Goal: Task Accomplishment & Management: Manage account settings

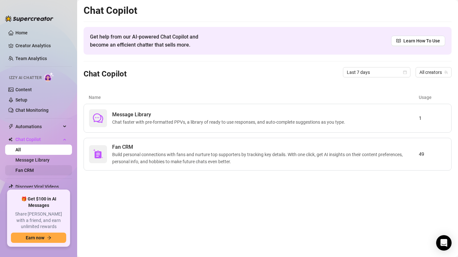
scroll to position [14, 0]
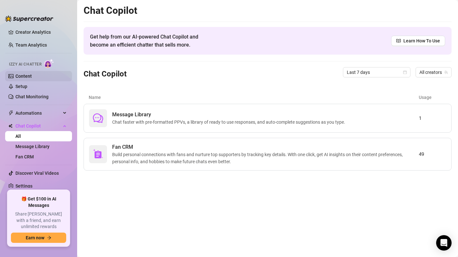
click at [23, 77] on link "Content" at bounding box center [23, 76] width 16 height 5
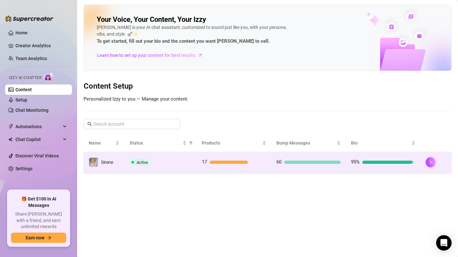
click at [268, 160] on td "17" at bounding box center [234, 162] width 75 height 21
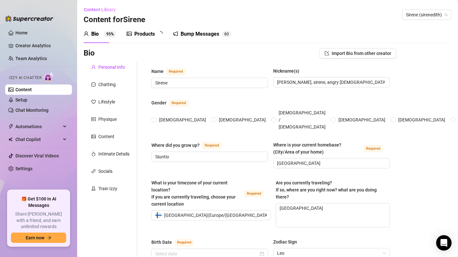
radio input "true"
type input "[DATE]"
click at [146, 35] on div "Products" at bounding box center [144, 34] width 21 height 8
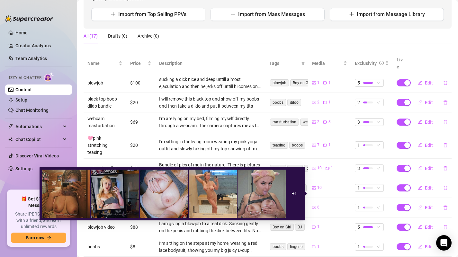
scroll to position [121, 0]
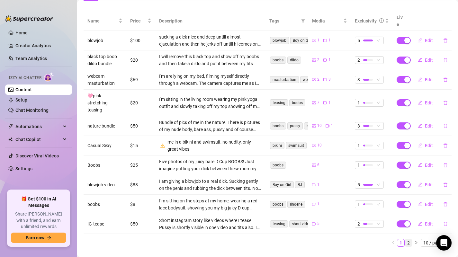
click at [405, 240] on link "2" at bounding box center [408, 243] width 7 height 7
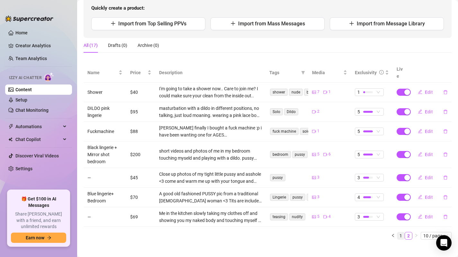
click at [397, 233] on link "1" at bounding box center [400, 236] width 7 height 7
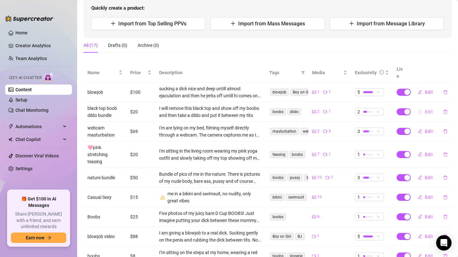
click at [421, 107] on button "Edit" at bounding box center [425, 112] width 25 height 10
type textarea "Would you like to see me put a dildo between these mommy milkers? ;) I will rem…"
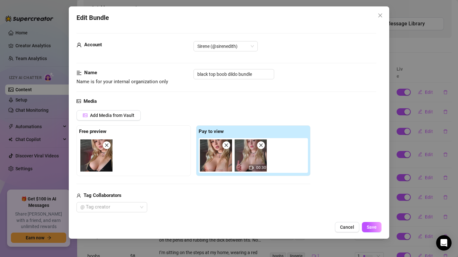
click at [293, 149] on div "00:30" at bounding box center [255, 155] width 112 height 35
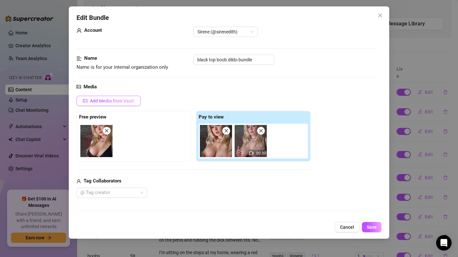
click at [116, 102] on span "Add Media from Vault" at bounding box center [112, 100] width 44 height 5
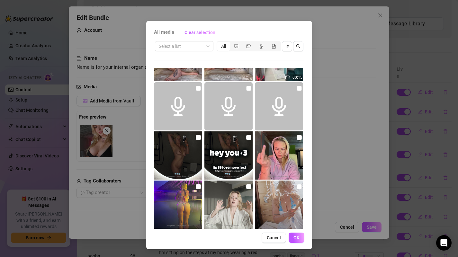
scroll to position [242, 0]
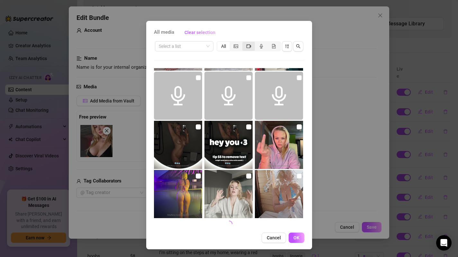
click at [247, 47] on icon "video-camera" at bounding box center [249, 46] width 5 height 5
click at [244, 43] on input "segmented control" at bounding box center [244, 43] width 0 height 0
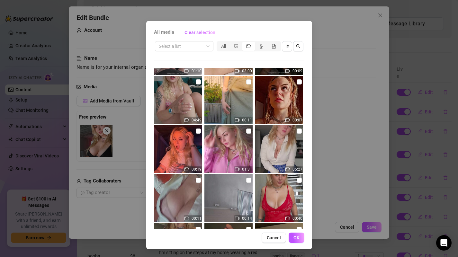
scroll to position [935, 0]
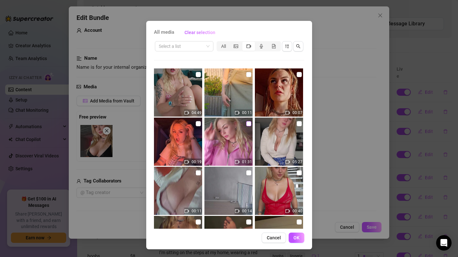
click at [246, 123] on input "checkbox" at bounding box center [248, 123] width 5 height 5
checkbox input "true"
click at [294, 237] on span "OK" at bounding box center [297, 237] width 6 height 5
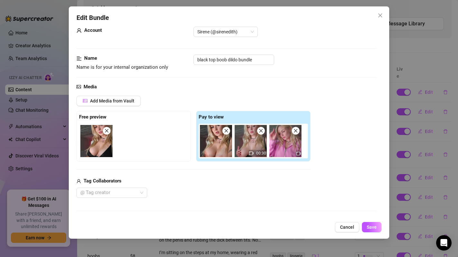
click at [261, 131] on icon "close" at bounding box center [261, 131] width 5 height 5
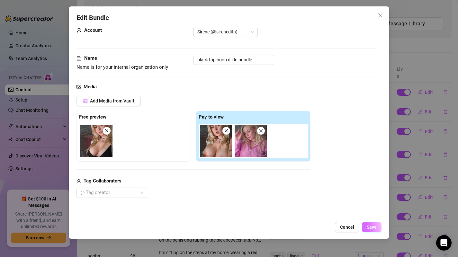
click at [375, 229] on span "Save" at bounding box center [372, 227] width 10 height 5
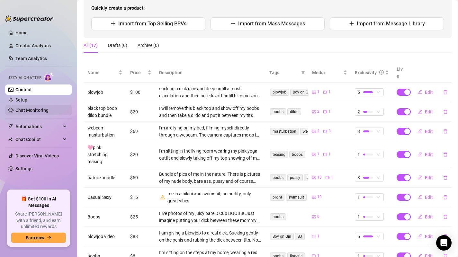
click at [35, 110] on link "Chat Monitoring" at bounding box center [31, 110] width 33 height 5
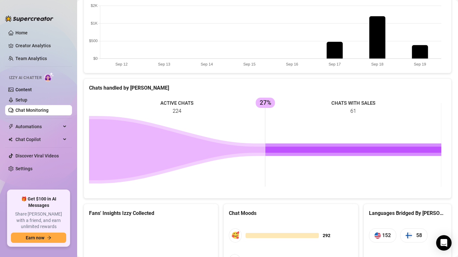
scroll to position [294, 0]
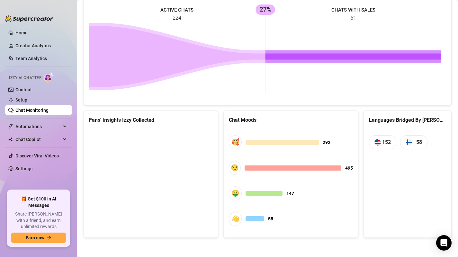
click at [128, 180] on canvas at bounding box center [150, 177] width 122 height 96
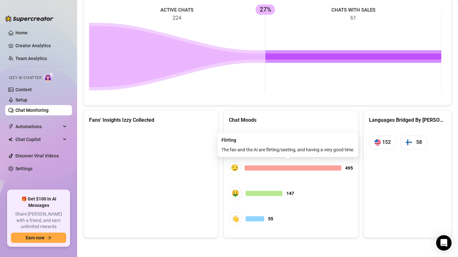
click at [301, 166] on div at bounding box center [293, 168] width 96 height 5
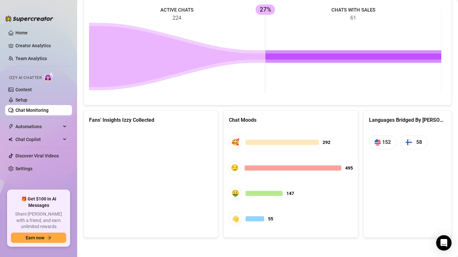
click at [318, 214] on span "👋 55" at bounding box center [291, 219] width 124 height 14
click at [170, 151] on canvas at bounding box center [150, 177] width 122 height 96
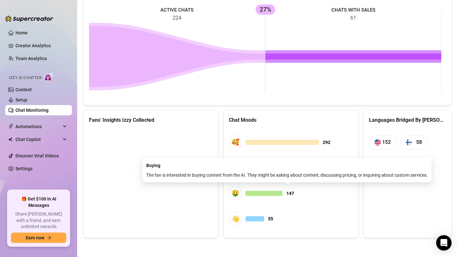
click at [264, 194] on div at bounding box center [264, 193] width 37 height 5
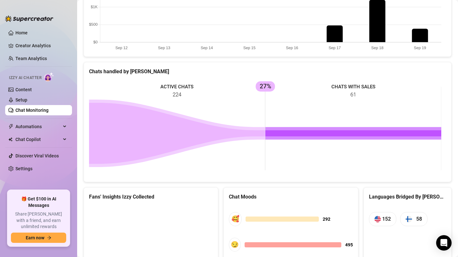
scroll to position [232, 0]
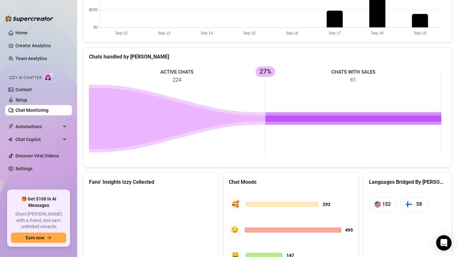
click at [323, 121] on icon at bounding box center [354, 119] width 176 height 6
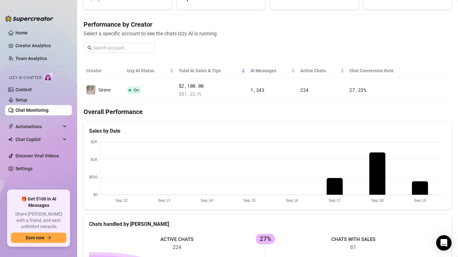
scroll to position [0, 0]
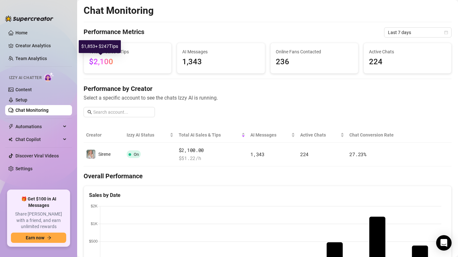
click at [108, 58] on span "$2,100" at bounding box center [101, 61] width 24 height 9
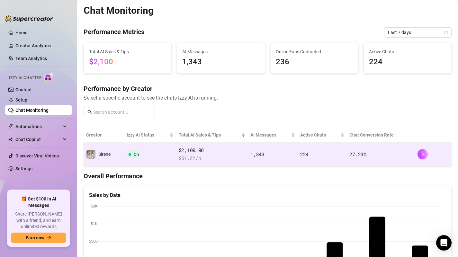
click at [147, 157] on td "On" at bounding box center [150, 155] width 52 height 24
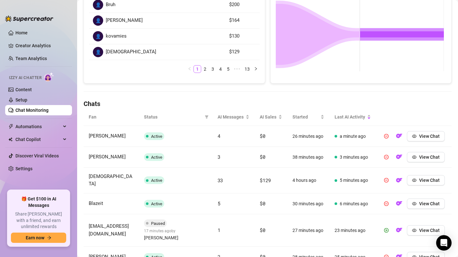
scroll to position [139, 0]
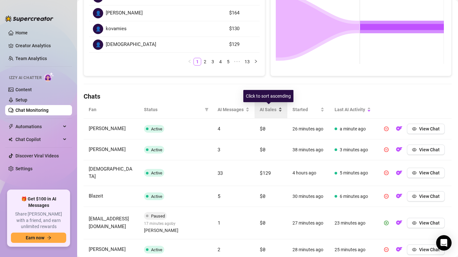
click at [271, 110] on span "AI Sales" at bounding box center [268, 109] width 17 height 7
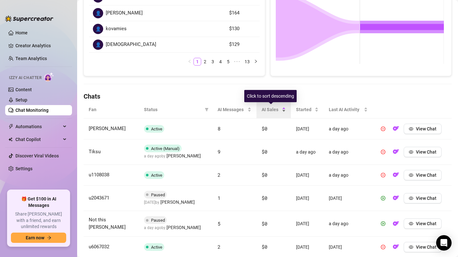
click at [271, 110] on span "AI Sales" at bounding box center [271, 109] width 19 height 7
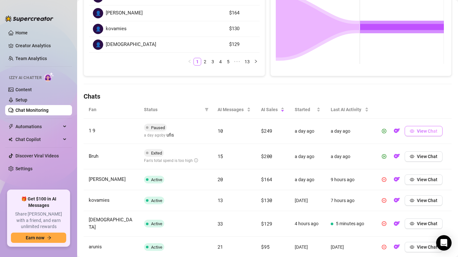
click at [434, 133] on button "View Chat" at bounding box center [424, 131] width 38 height 10
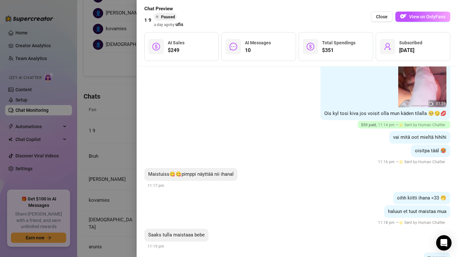
scroll to position [1484, 0]
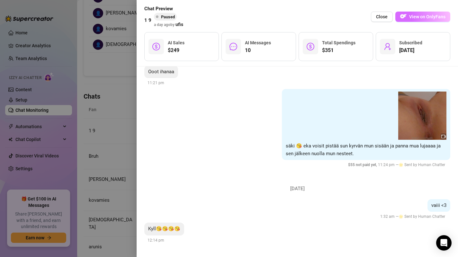
click at [425, 19] on span "View on OnlyFans" at bounding box center [427, 16] width 36 height 5
click at [379, 16] on span "Close" at bounding box center [382, 16] width 12 height 5
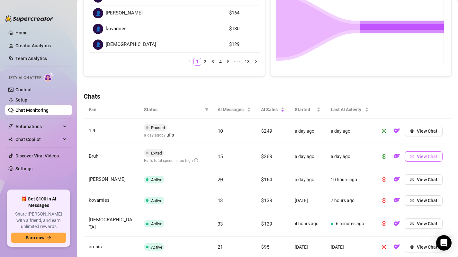
click at [421, 160] on button "View Chat" at bounding box center [424, 156] width 38 height 10
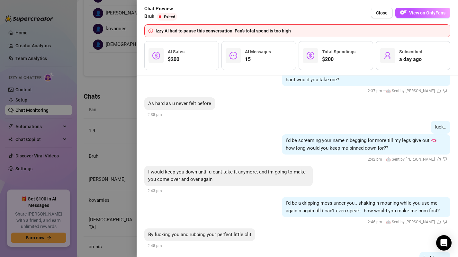
scroll to position [828, 0]
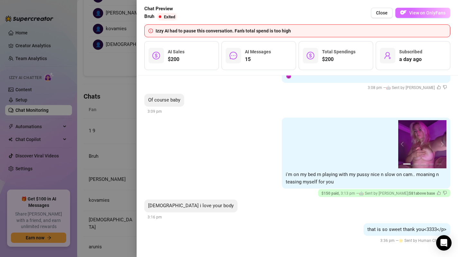
click at [443, 12] on span "View on OnlyFans" at bounding box center [427, 12] width 36 height 5
click at [384, 13] on span "Close" at bounding box center [382, 12] width 12 height 5
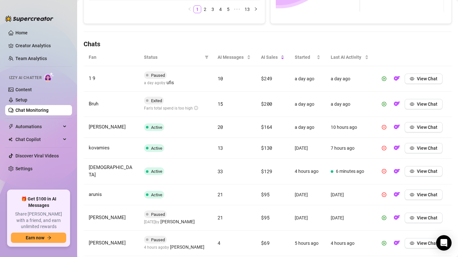
scroll to position [198, 0]
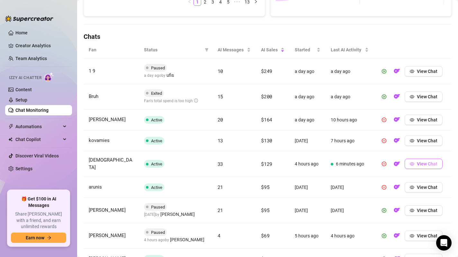
click at [417, 165] on button "View Chat" at bounding box center [424, 164] width 38 height 10
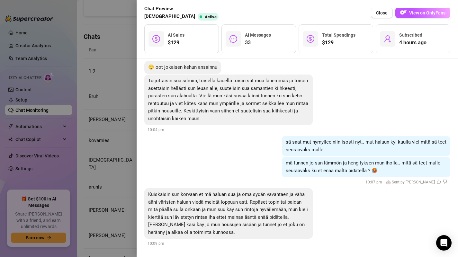
scroll to position [2813, 0]
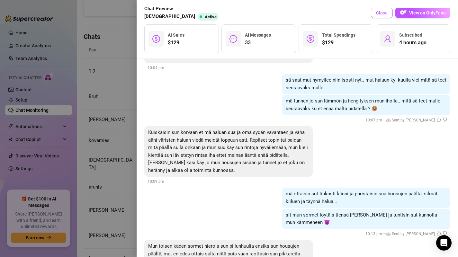
click at [383, 15] on span "Close" at bounding box center [382, 12] width 12 height 5
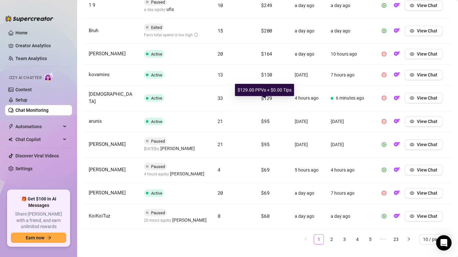
scroll to position [271, 0]
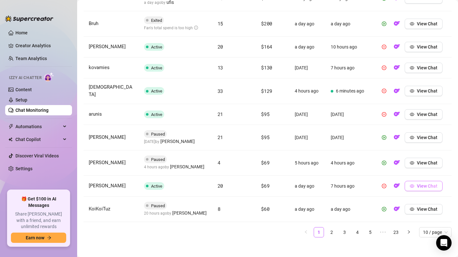
click at [433, 184] on span "View Chat" at bounding box center [427, 186] width 21 height 5
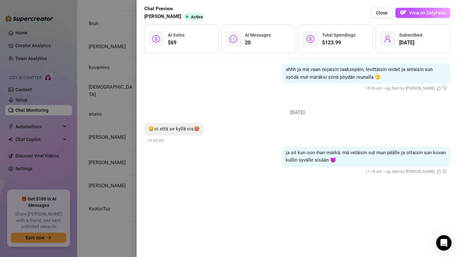
scroll to position [1523, 0]
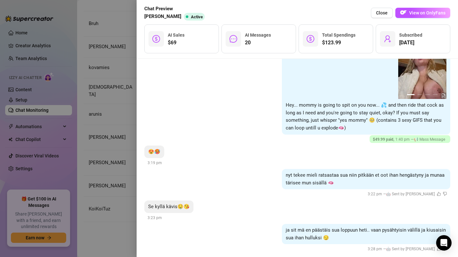
drag, startPoint x: 379, startPoint y: 12, endPoint x: 375, endPoint y: 14, distance: 4.6
click at [379, 12] on span "Close" at bounding box center [382, 12] width 12 height 5
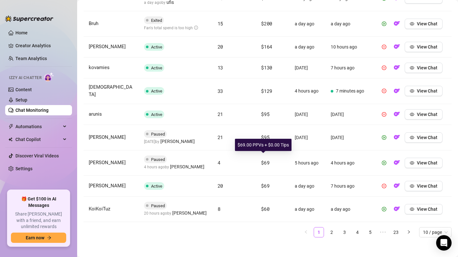
scroll to position [0, 0]
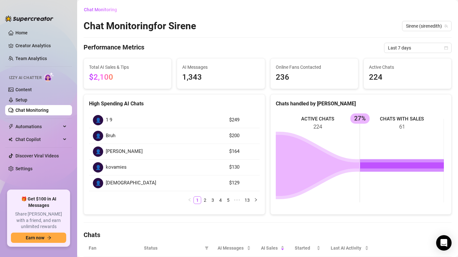
click at [105, 77] on span "$2,100" at bounding box center [101, 77] width 24 height 9
click at [30, 155] on link "Discover Viral Videos" at bounding box center [36, 155] width 43 height 5
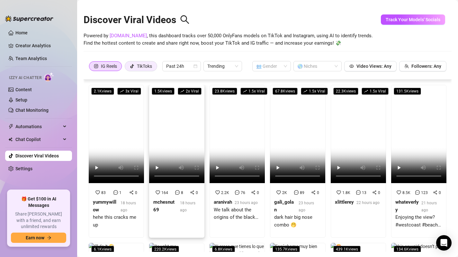
click at [153, 66] on label "TikToks" at bounding box center [141, 66] width 32 height 10
click at [127, 68] on input "TikToks" at bounding box center [127, 68] width 0 height 0
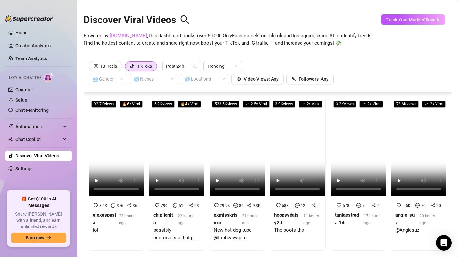
click at [120, 37] on link "[DOMAIN_NAME]" at bounding box center [128, 36] width 37 height 6
click at [226, 66] on span "Trending" at bounding box center [222, 66] width 31 height 10
click at [223, 54] on div "Discover Viral Videos Powered by [DOMAIN_NAME] , this dashboard tracks over 50,…" at bounding box center [268, 32] width 368 height 55
click at [23, 169] on link "Settings" at bounding box center [23, 168] width 17 height 5
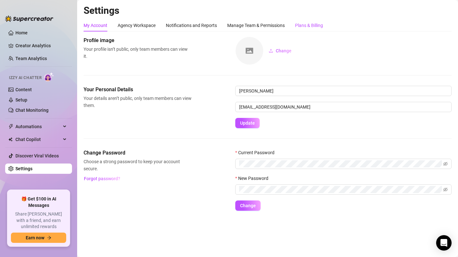
click at [318, 27] on div "Plans & Billing" at bounding box center [309, 25] width 28 height 7
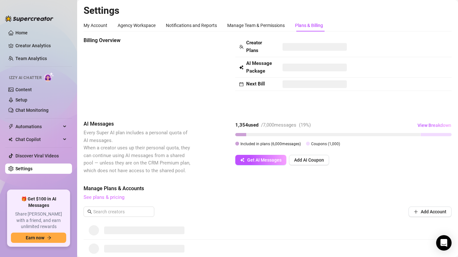
click at [112, 198] on link "See plans & pricing" at bounding box center [104, 198] width 41 height 6
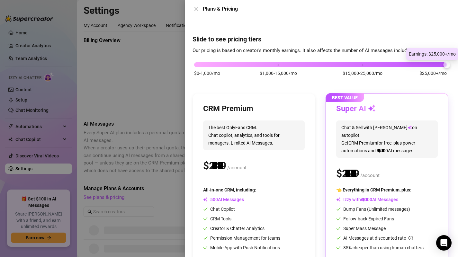
drag, startPoint x: 279, startPoint y: 64, endPoint x: 505, endPoint y: 73, distance: 226.0
click at [458, 73] on html "Home Creator Analytics Team Analytics Izzy AI Chatter Content Setup Chat Monito…" at bounding box center [229, 128] width 458 height 257
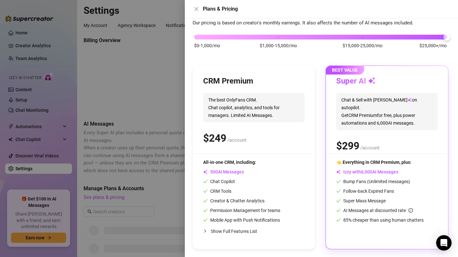
click at [171, 75] on div at bounding box center [229, 128] width 458 height 257
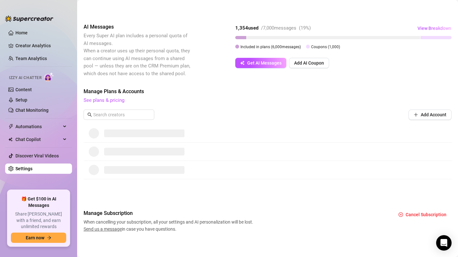
scroll to position [0, 0]
